Goal: Transaction & Acquisition: Purchase product/service

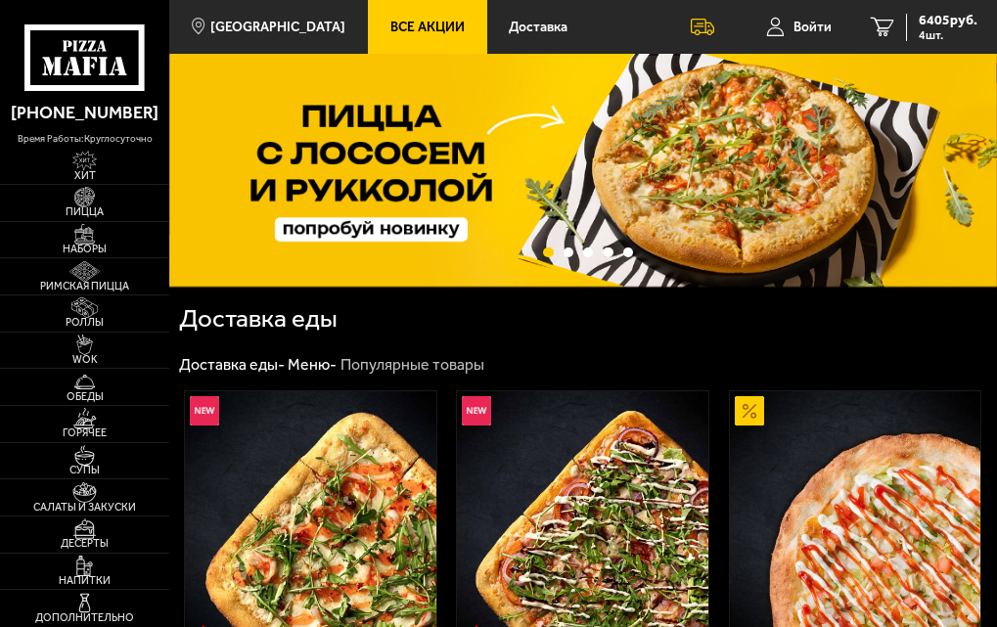
click at [86, 220] on link "Пицца" at bounding box center [84, 203] width 169 height 36
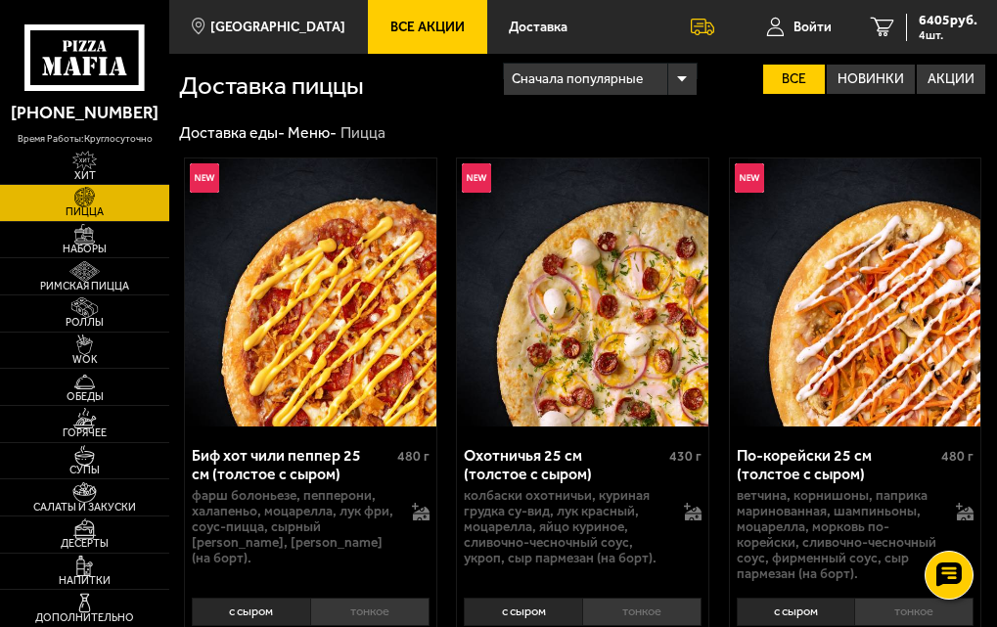
click at [419, 28] on span "Все Акции" at bounding box center [427, 28] width 74 height 14
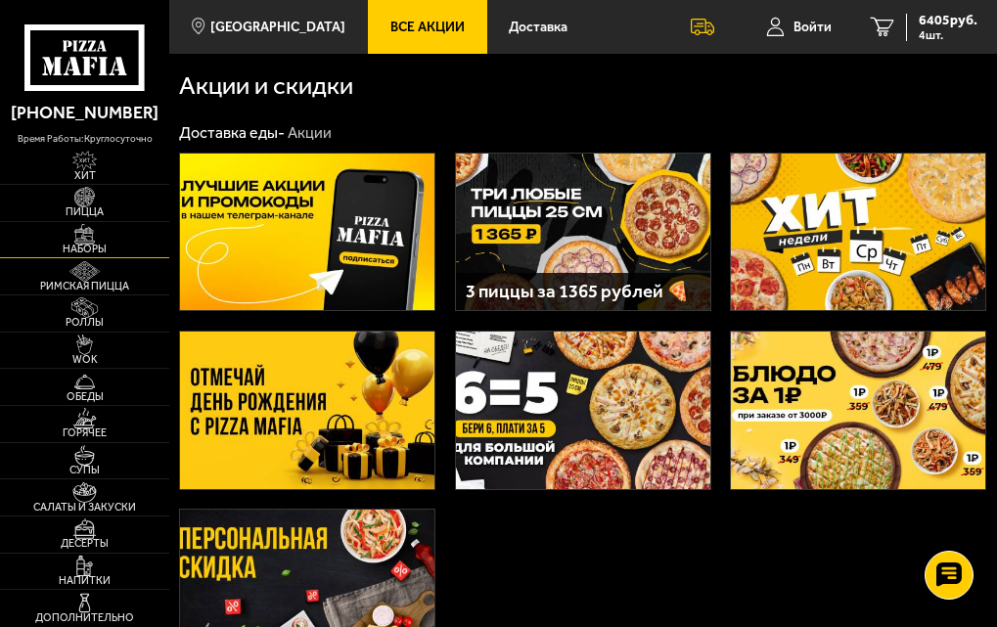
click at [101, 224] on img at bounding box center [85, 234] width 40 height 21
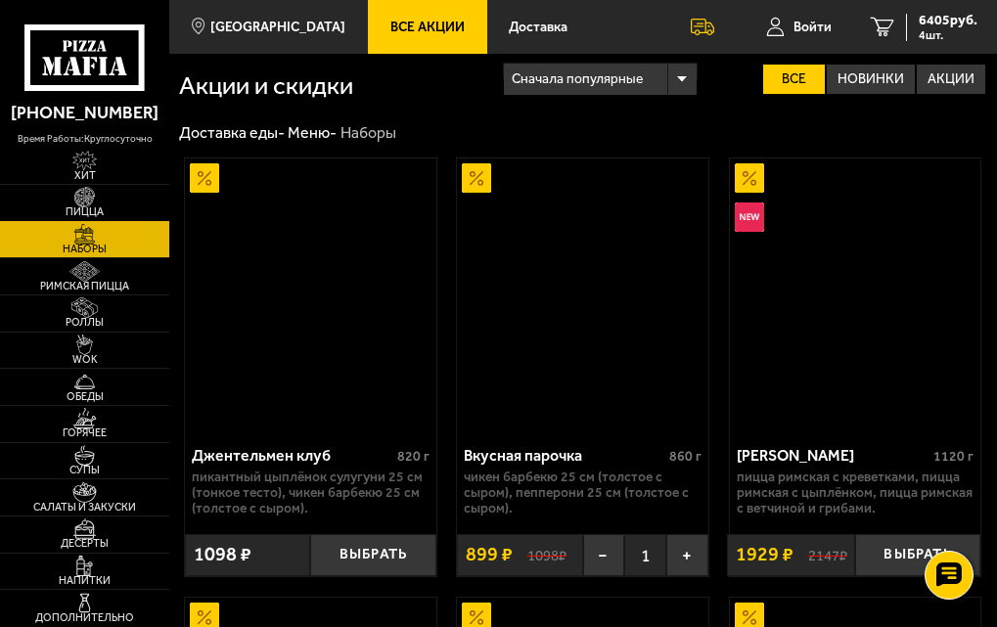
drag, startPoint x: 92, startPoint y: 181, endPoint x: 137, endPoint y: 195, distance: 47.0
click at [92, 181] on span "Хит" at bounding box center [84, 176] width 169 height 11
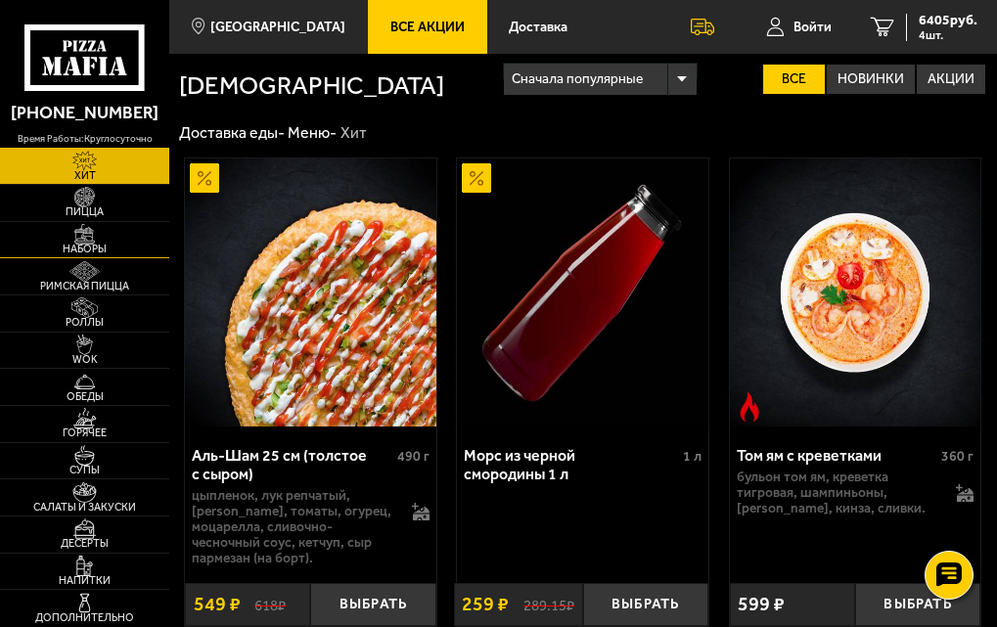
click at [98, 239] on img at bounding box center [85, 234] width 40 height 21
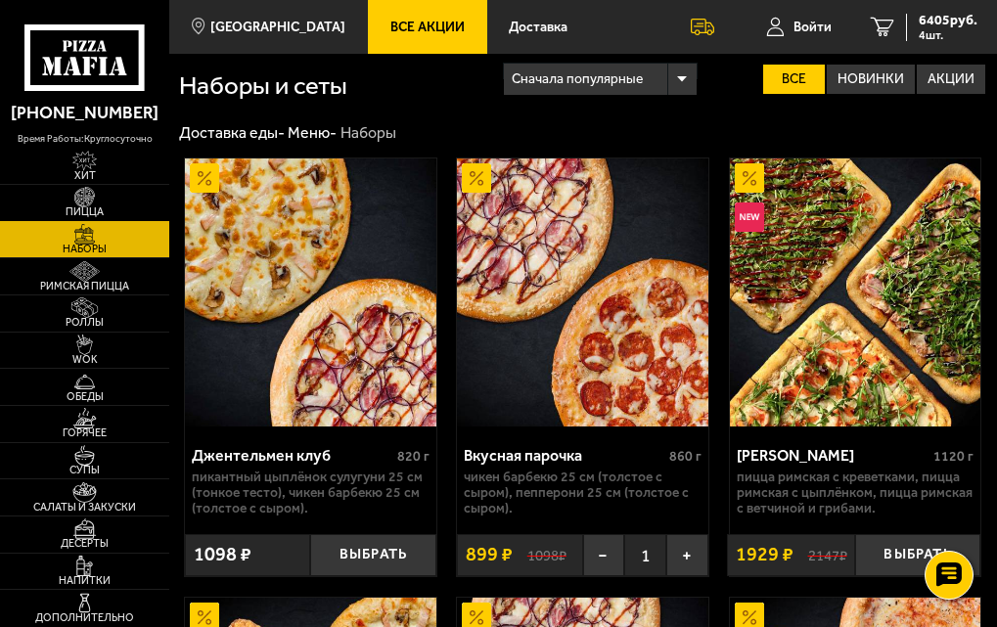
click at [98, 202] on img at bounding box center [85, 197] width 40 height 21
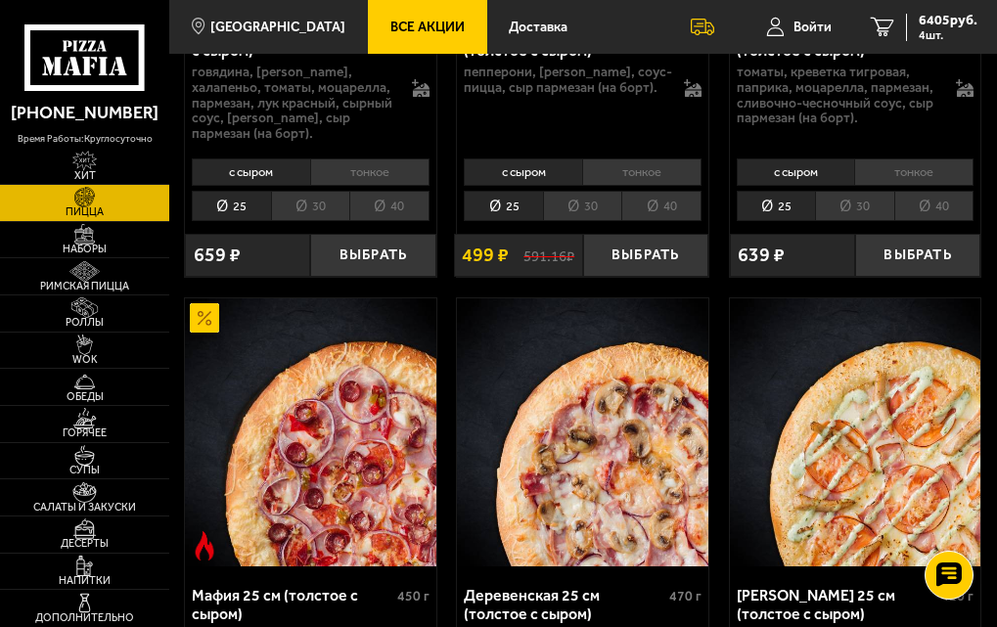
scroll to position [3815, 0]
